Goal: Obtain resource: Obtain resource

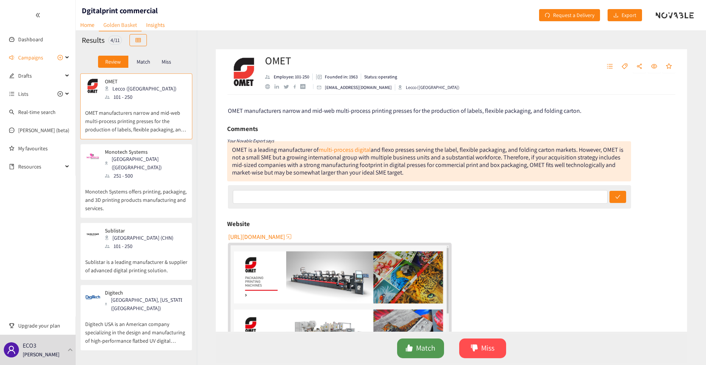
click at [419, 350] on span "Match" at bounding box center [425, 348] width 19 height 12
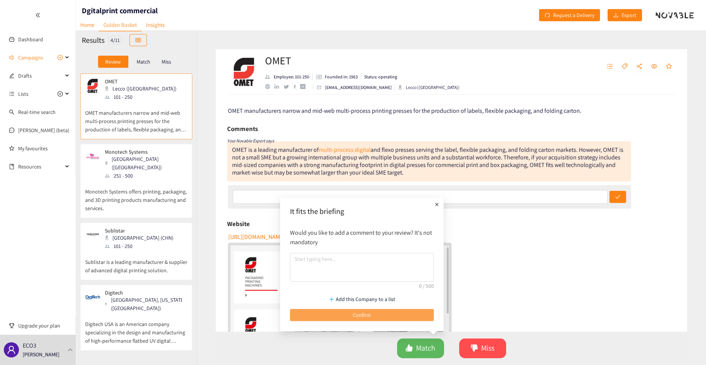
click at [362, 317] on span "Confirm" at bounding box center [362, 315] width 18 height 8
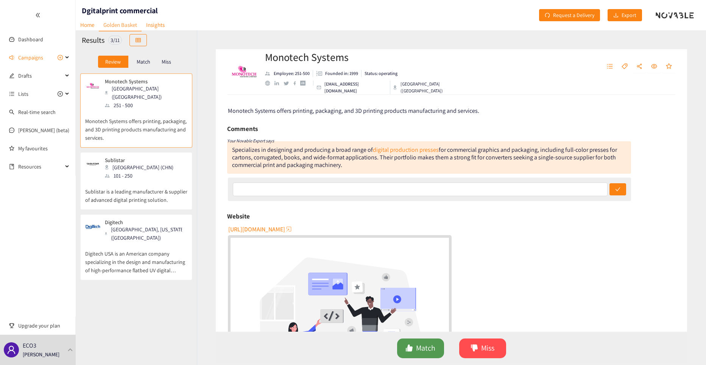
click at [421, 348] on span "Match" at bounding box center [425, 348] width 19 height 12
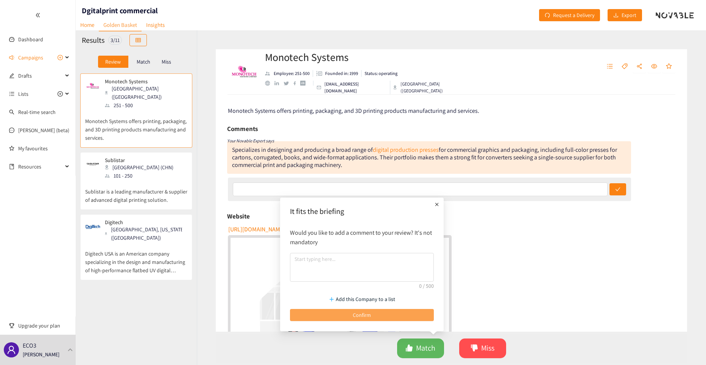
click at [359, 319] on span "Confirm" at bounding box center [362, 315] width 18 height 8
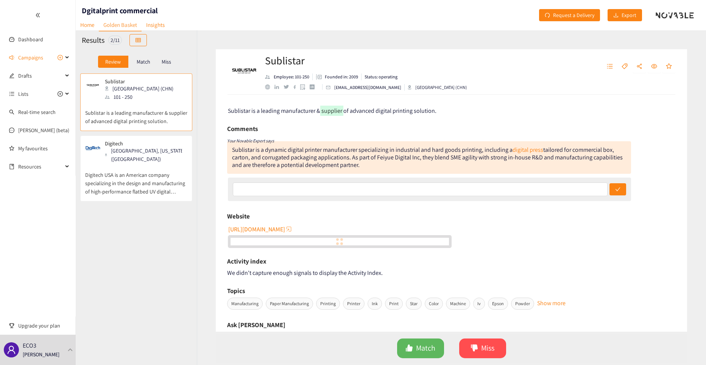
click at [125, 101] on p "Sublistar is a leading manufacturer & supplier of advanced digital printing sol…" at bounding box center [136, 113] width 102 height 24
click at [421, 353] on span "Match" at bounding box center [425, 348] width 19 height 12
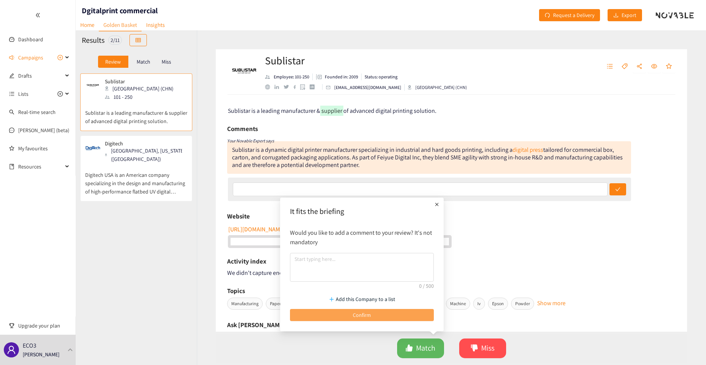
click at [358, 319] on button "Confirm" at bounding box center [362, 315] width 144 height 12
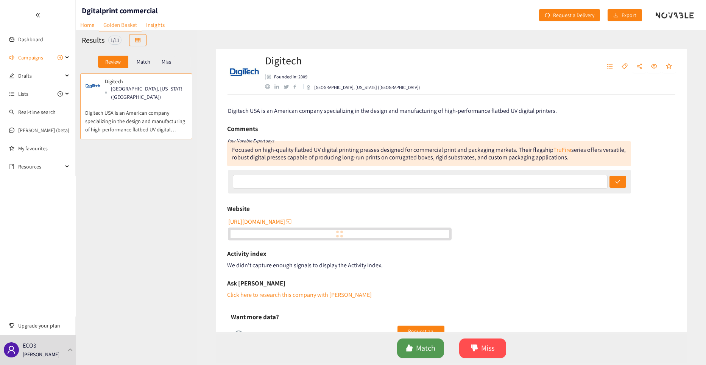
drag, startPoint x: 416, startPoint y: 340, endPoint x: 416, endPoint y: 353, distance: 12.5
click at [416, 347] on button "Match" at bounding box center [420, 348] width 47 height 20
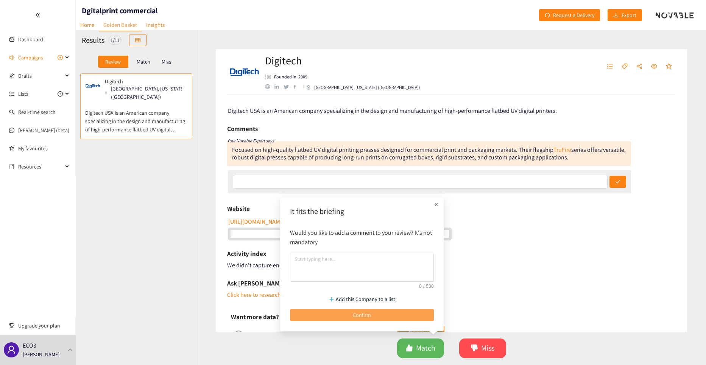
click at [373, 313] on button "Confirm" at bounding box center [362, 315] width 144 height 12
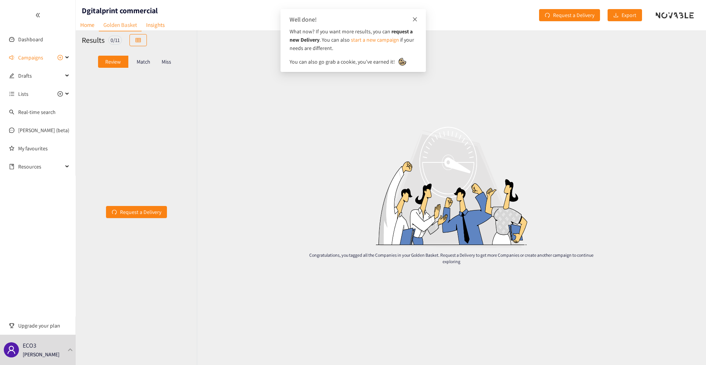
click at [415, 18] on icon "close" at bounding box center [414, 19] width 5 height 5
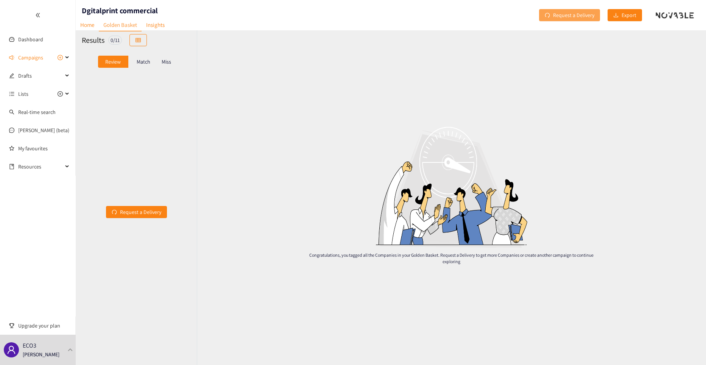
click at [569, 17] on span "Request a Delivery" at bounding box center [573, 15] width 41 height 8
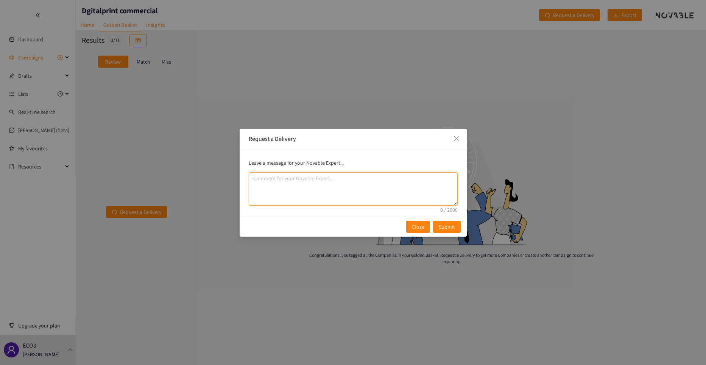
click at [251, 180] on textarea "comment" at bounding box center [353, 188] width 209 height 33
type textarea "Please full overview excel"
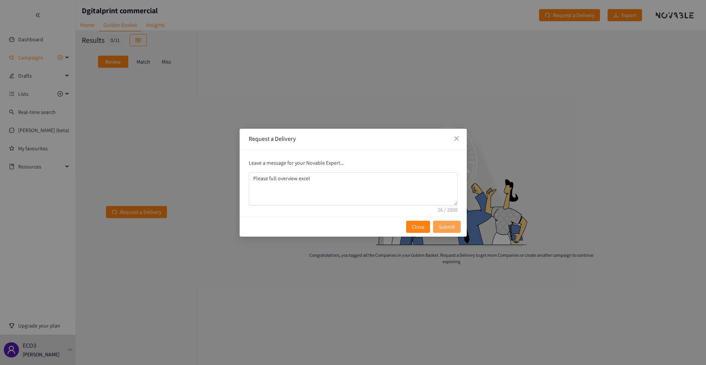
click at [443, 227] on span "Submit" at bounding box center [446, 226] width 16 height 8
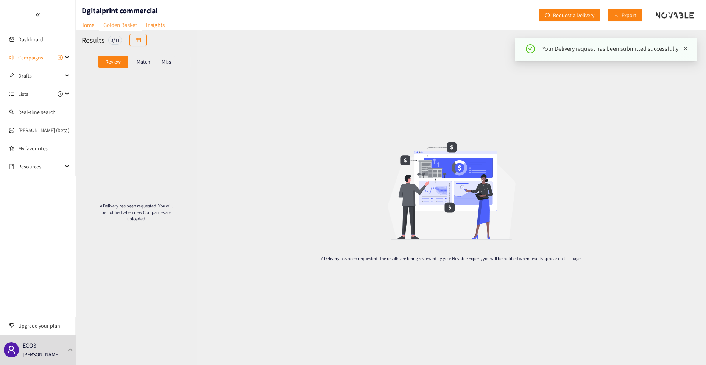
click at [687, 50] on icon "close" at bounding box center [685, 48] width 5 height 5
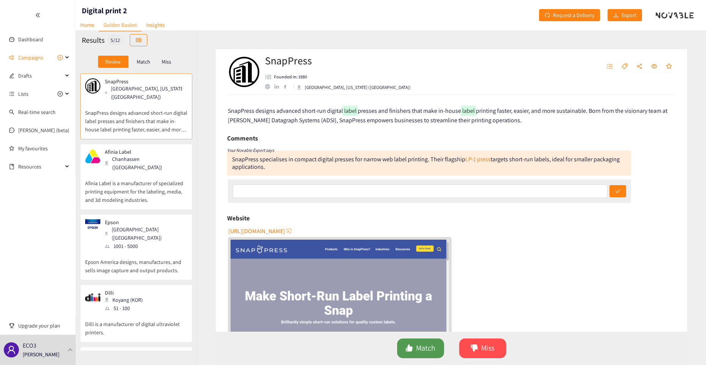
click at [420, 348] on span "Match" at bounding box center [425, 348] width 19 height 12
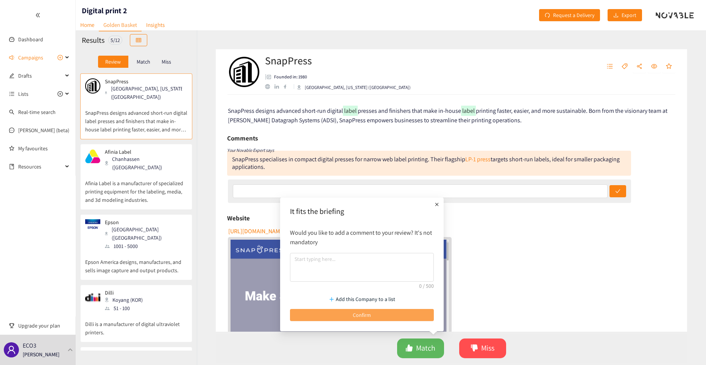
click at [363, 313] on span "Confirm" at bounding box center [362, 315] width 18 height 8
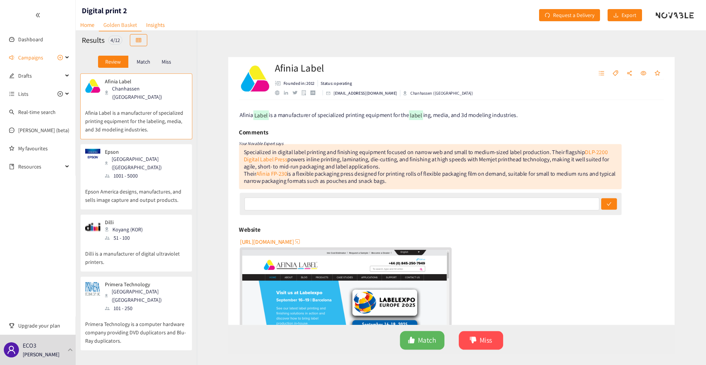
click at [115, 104] on p "Afinia Label is a manufacturer of specialized printing equipment for the labeli…" at bounding box center [136, 117] width 102 height 33
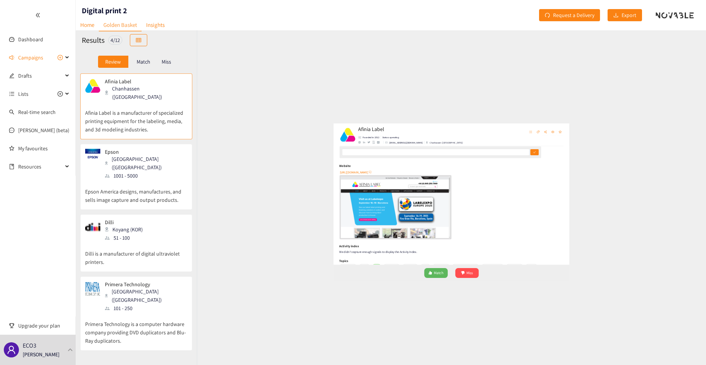
scroll to position [76, 0]
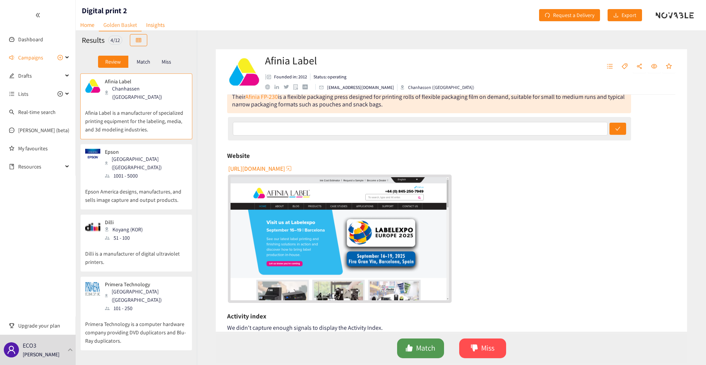
click at [420, 350] on span "Match" at bounding box center [425, 348] width 19 height 12
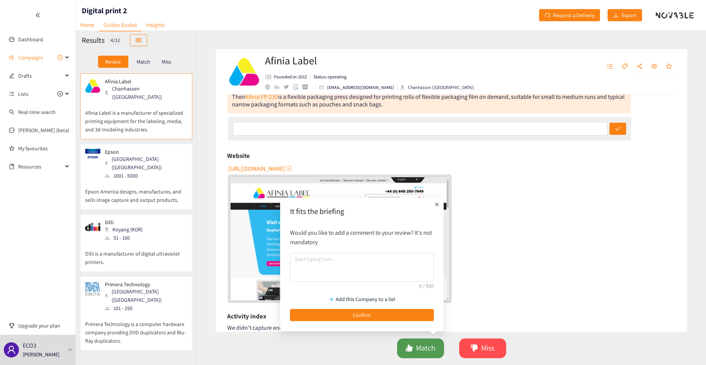
click at [418, 350] on span "Match" at bounding box center [425, 348] width 19 height 12
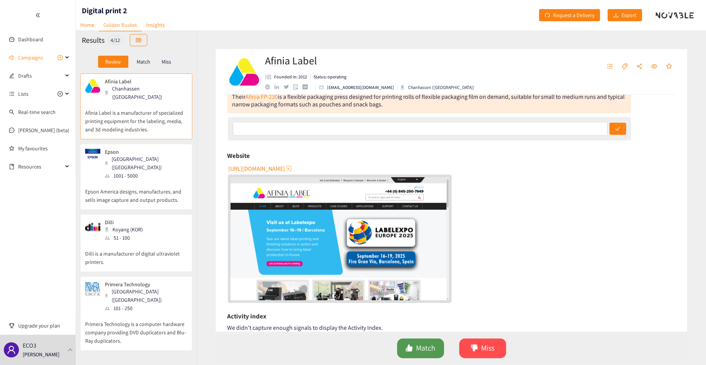
click at [422, 347] on span "Match" at bounding box center [425, 348] width 19 height 12
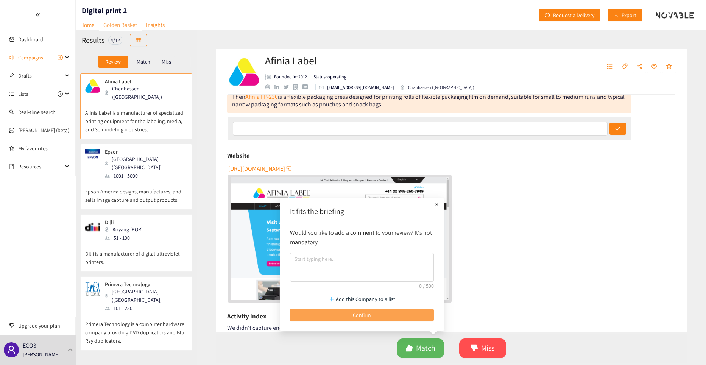
click at [359, 314] on span "Confirm" at bounding box center [362, 315] width 18 height 8
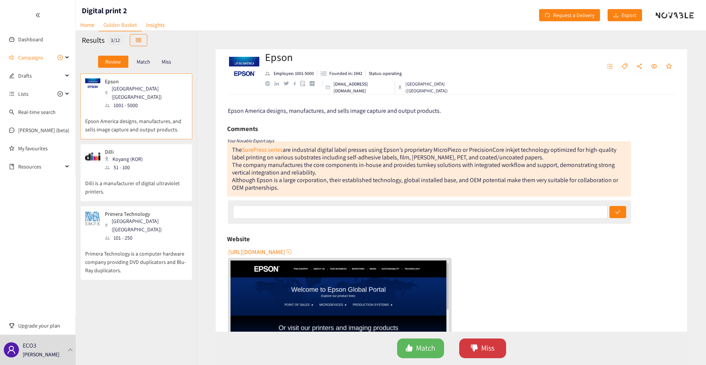
click at [475, 347] on icon "dislike" at bounding box center [474, 347] width 7 height 7
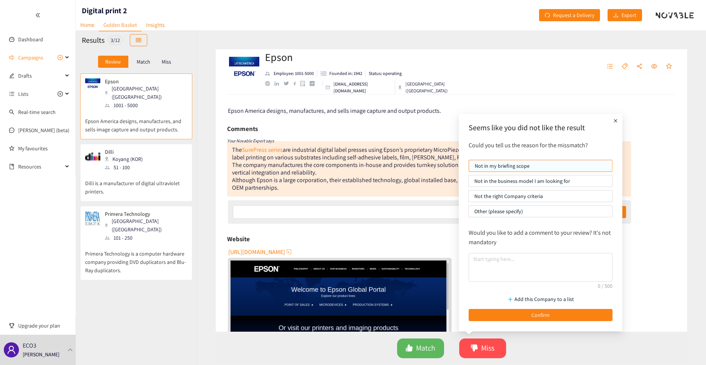
click at [495, 181] on p "Not in the business model I am looking for" at bounding box center [540, 180] width 132 height 11
click at [468, 183] on input "Not in the business model I am looking for" at bounding box center [468, 183] width 0 height 0
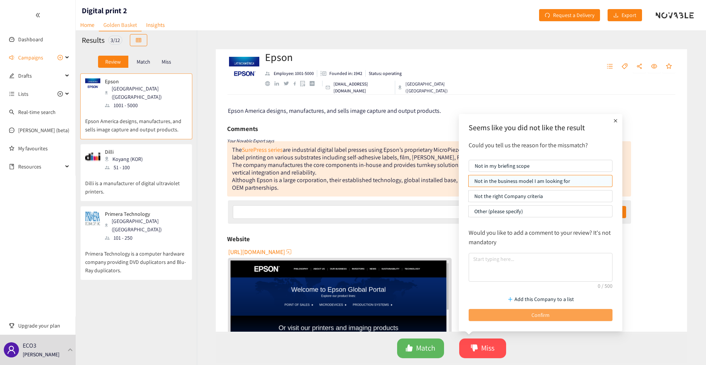
click at [532, 315] on span "Confirm" at bounding box center [540, 315] width 18 height 8
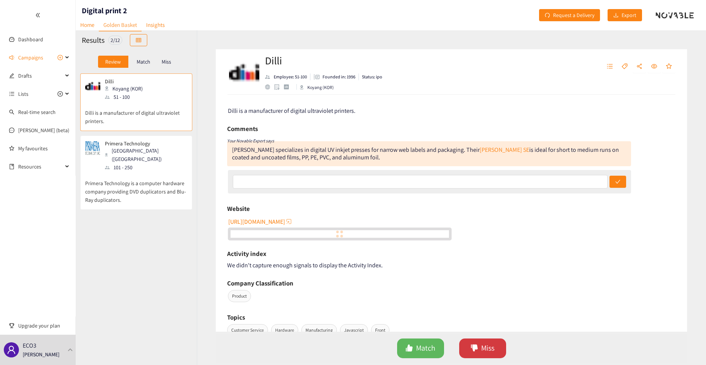
click at [484, 350] on span "Miss" at bounding box center [487, 348] width 13 height 12
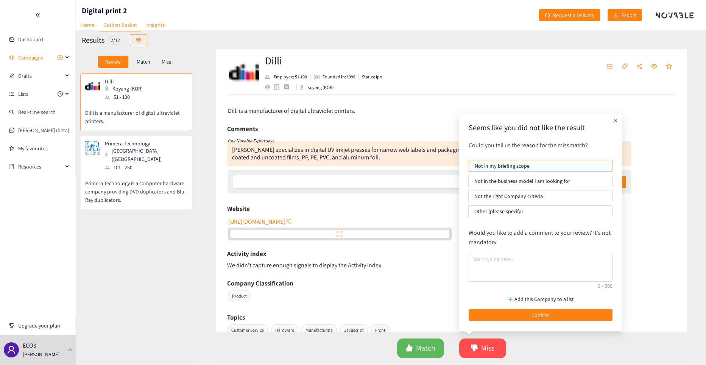
click at [502, 180] on p "Not in the business model I am looking for" at bounding box center [540, 180] width 132 height 11
click at [468, 183] on input "Not in the business model I am looking for" at bounding box center [468, 183] width 0 height 0
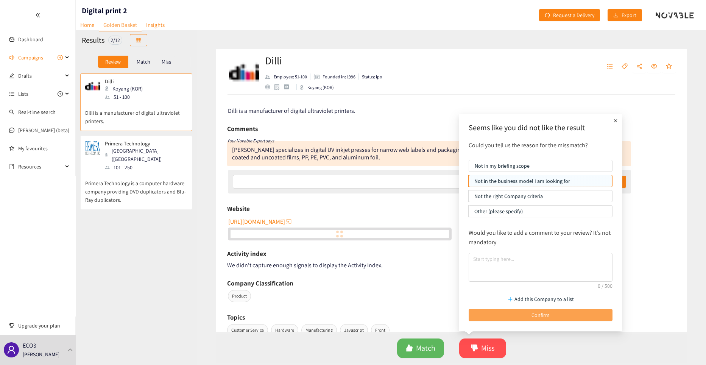
click at [532, 317] on span "Confirm" at bounding box center [540, 315] width 18 height 8
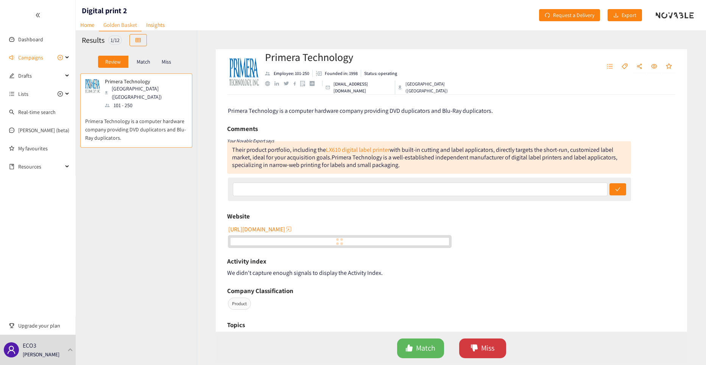
click at [485, 347] on span "Miss" at bounding box center [487, 348] width 13 height 12
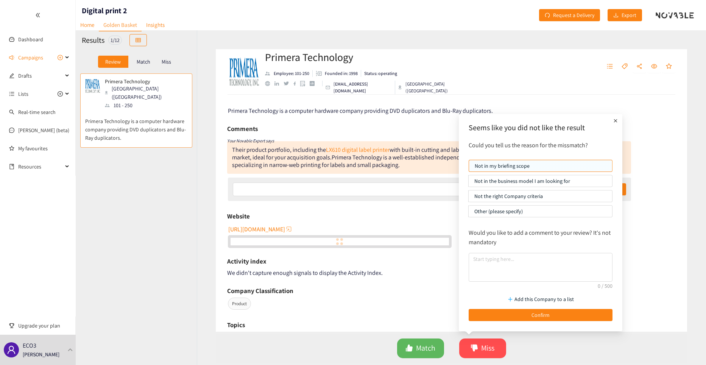
click at [497, 199] on p "Not the right Company criteria" at bounding box center [540, 195] width 132 height 11
click at [468, 198] on input "Not the right Company criteria" at bounding box center [468, 198] width 0 height 0
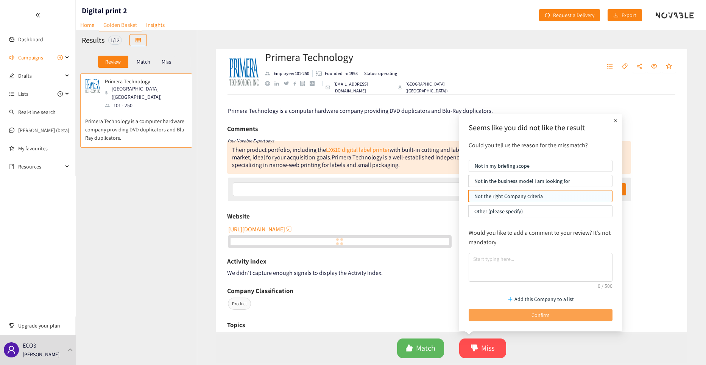
click at [521, 312] on button "Confirm" at bounding box center [540, 315] width 144 height 12
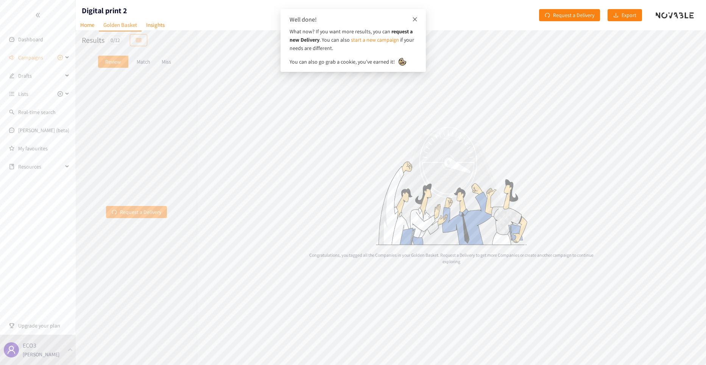
click at [416, 17] on icon "close" at bounding box center [414, 19] width 5 height 5
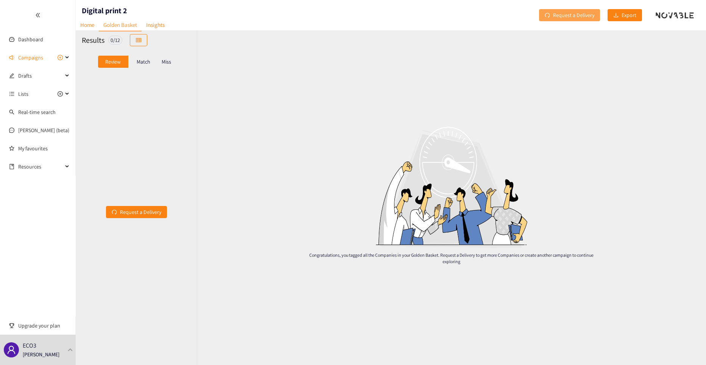
click at [578, 16] on span "Request a Delivery" at bounding box center [573, 15] width 41 height 8
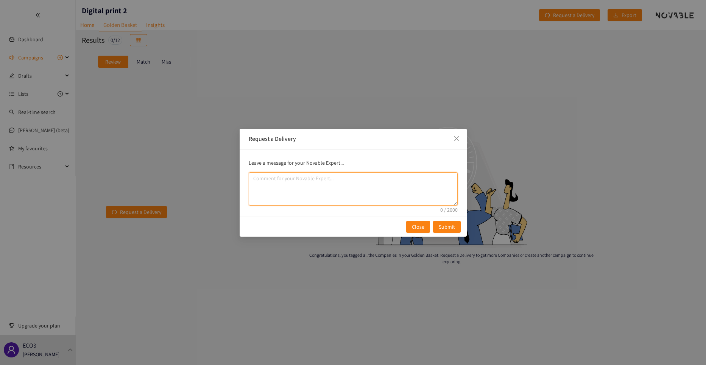
click at [259, 182] on textarea "comment" at bounding box center [353, 188] width 209 height 33
type textarea "overviex excel file please"
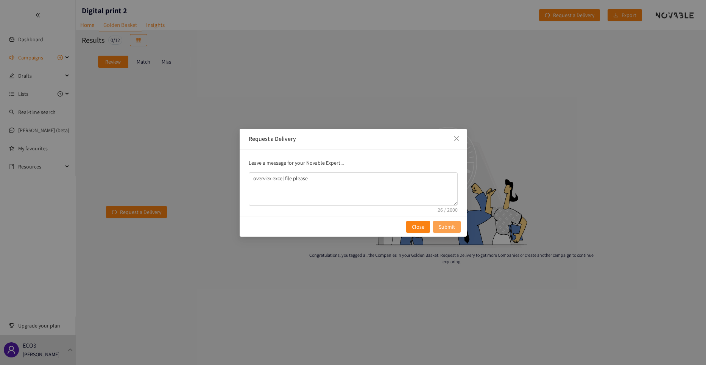
click at [445, 225] on span "Submit" at bounding box center [446, 226] width 16 height 8
